Goal: Transaction & Acquisition: Purchase product/service

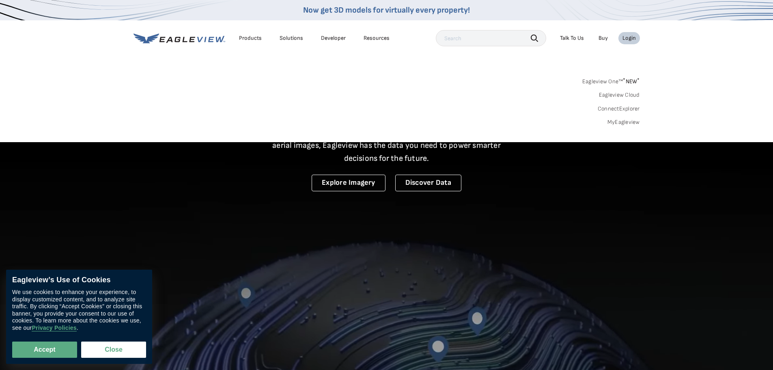
click at [637, 94] on link "Eagleview Cloud" at bounding box center [619, 94] width 41 height 7
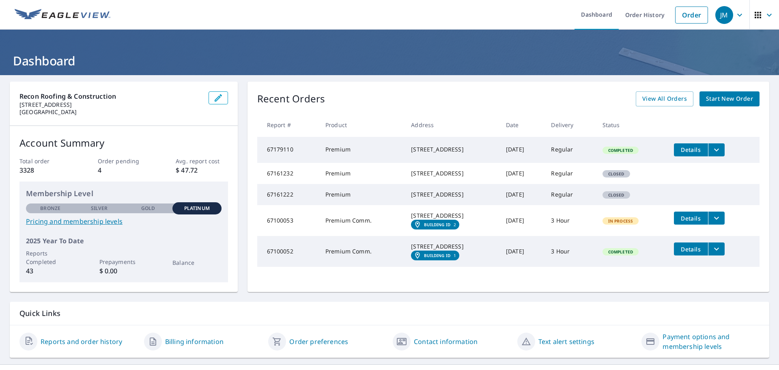
click at [714, 99] on span "Start New Order" at bounding box center [729, 99] width 47 height 10
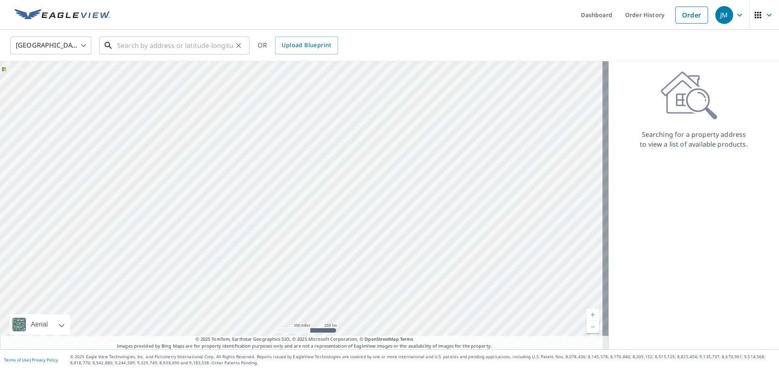
click at [168, 40] on input "text" at bounding box center [175, 45] width 116 height 23
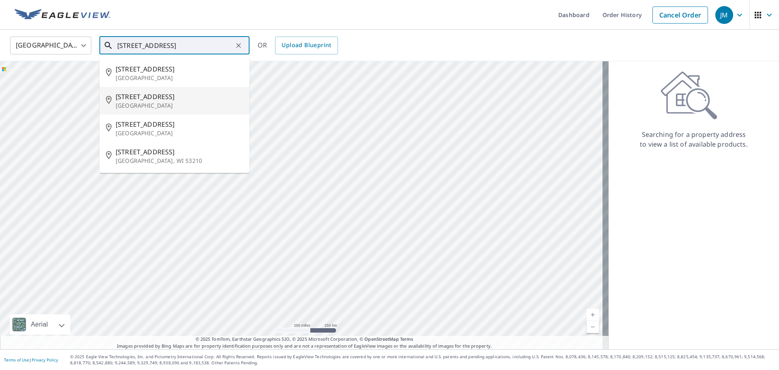
click at [157, 101] on p "[GEOGRAPHIC_DATA]" at bounding box center [179, 105] width 127 height 8
type input "[STREET_ADDRESS]"
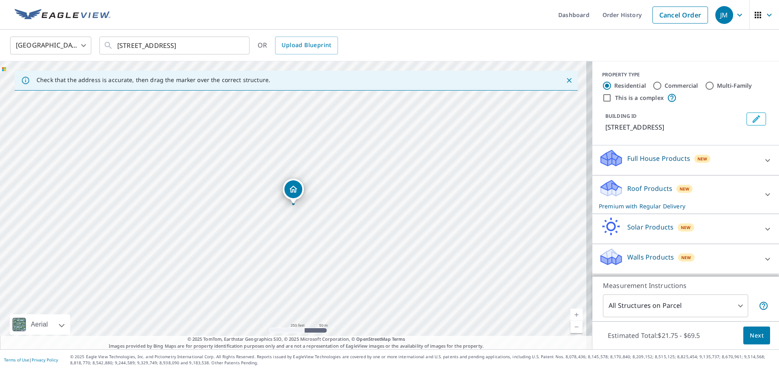
click at [704, 187] on div "Roof Products New Premium with Regular Delivery" at bounding box center [678, 195] width 159 height 32
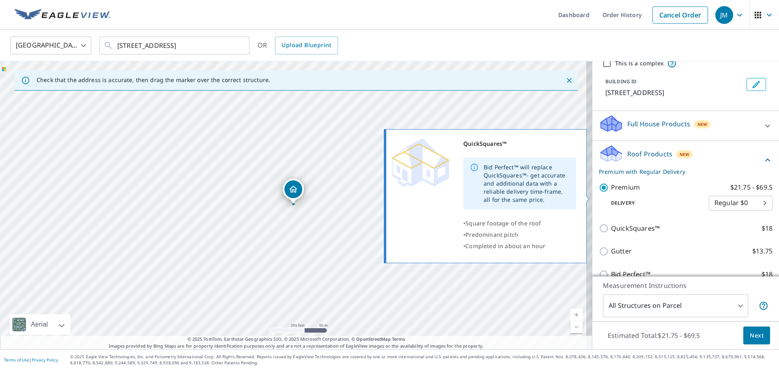
scroll to position [108, 0]
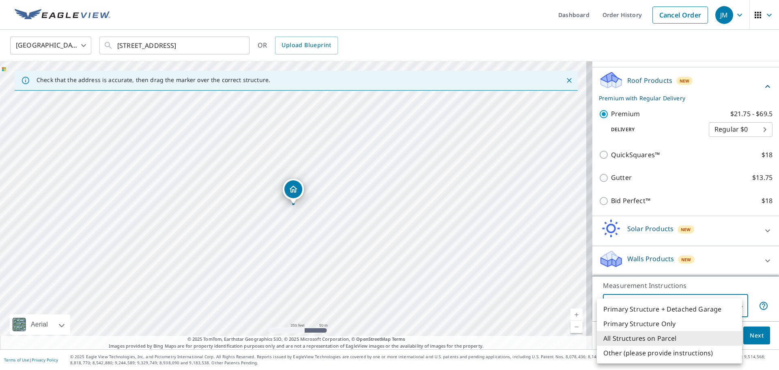
click at [738, 307] on body "JM JM Dashboard Order History Cancel Order JM [GEOGRAPHIC_DATA] US ​ [STREET_AD…" at bounding box center [389, 185] width 779 height 370
click at [660, 339] on li "All Structures on Parcel" at bounding box center [669, 338] width 145 height 15
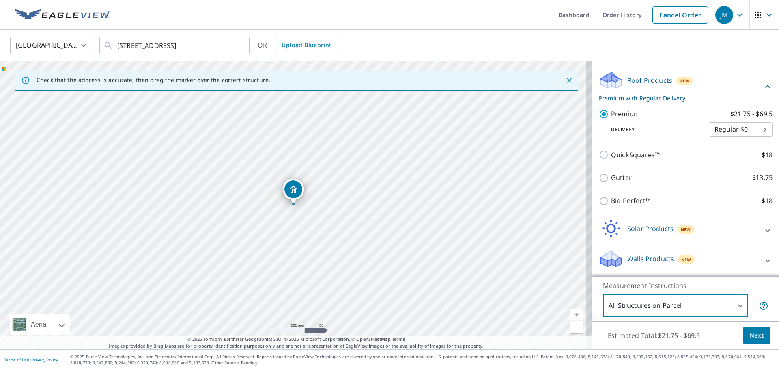
click at [752, 335] on span "Next" at bounding box center [757, 335] width 14 height 10
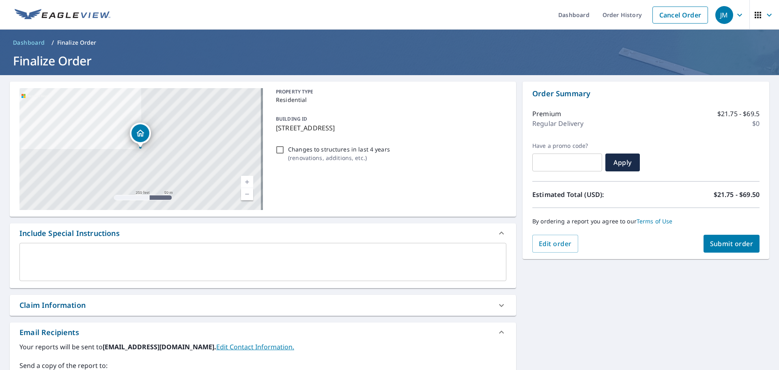
click at [716, 243] on span "Submit order" at bounding box center [731, 243] width 43 height 9
checkbox input "true"
